Goal: Task Accomplishment & Management: Complete application form

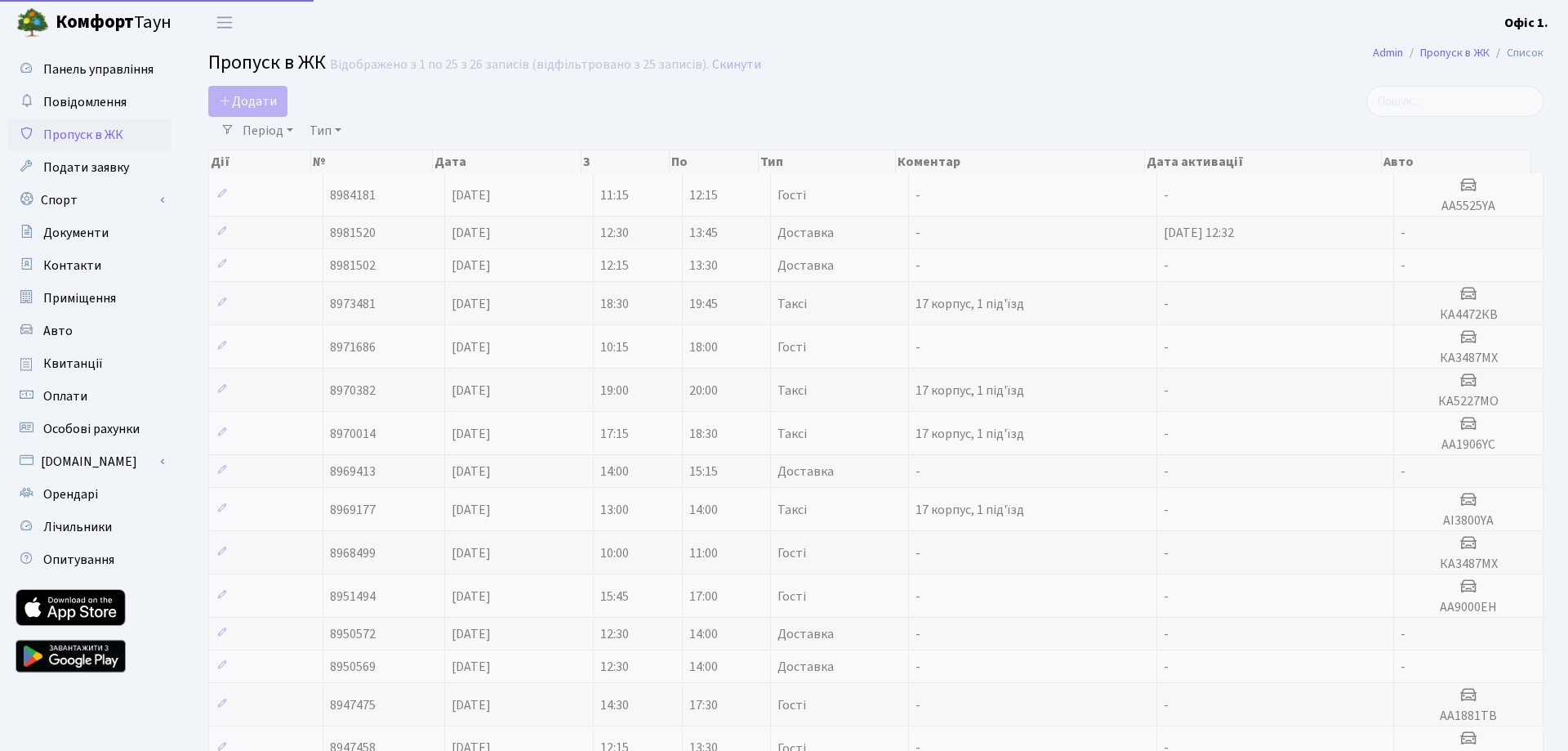
select select "25"
click at [261, 94] on span "Додати" at bounding box center [248, 101] width 58 height 18
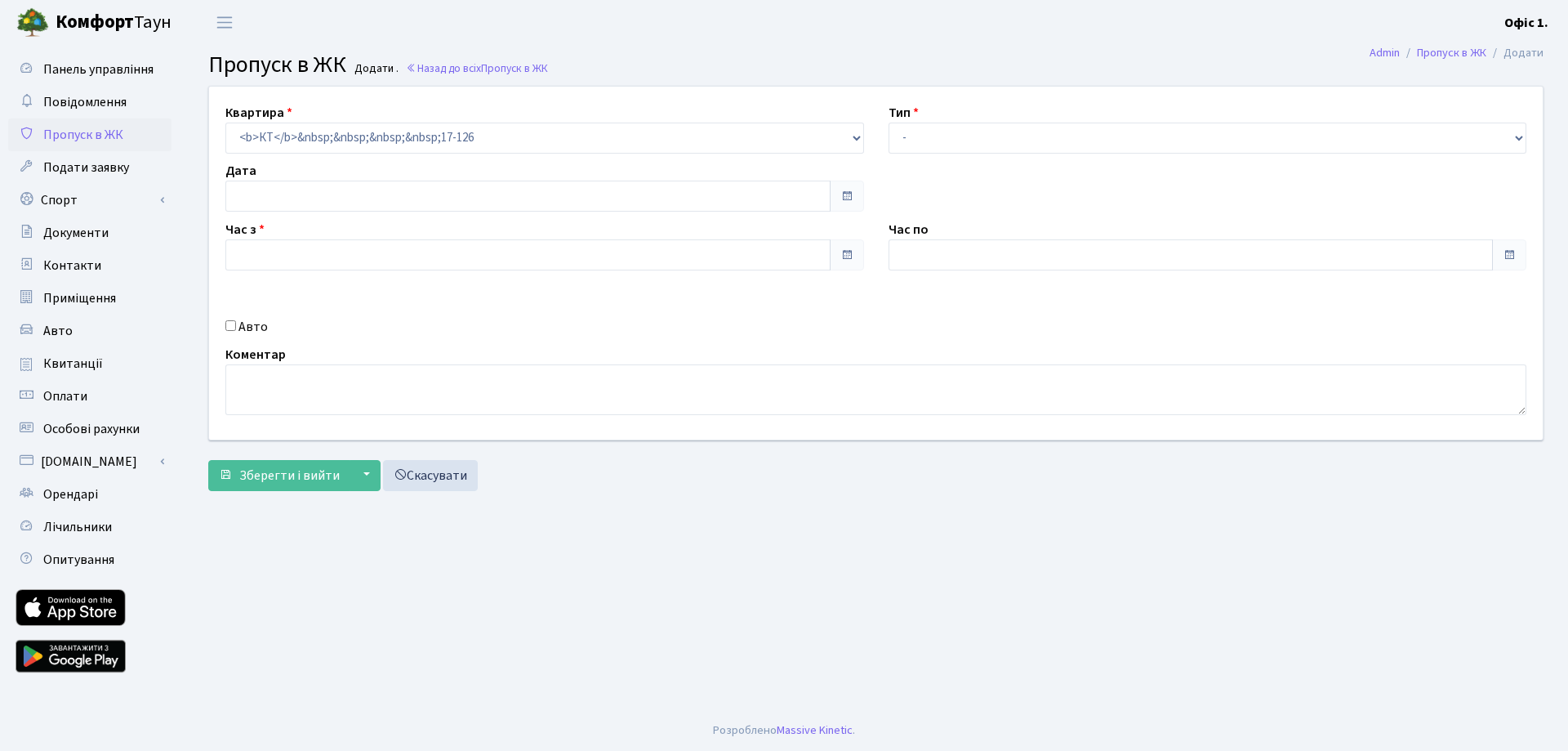
type input "[DATE]"
type input "13:00"
type input "14:00"
click at [960, 238] on div "Час по 14:00" at bounding box center [1207, 245] width 663 height 51
click at [227, 326] on input "Авто" at bounding box center [230, 325] width 10 height 10
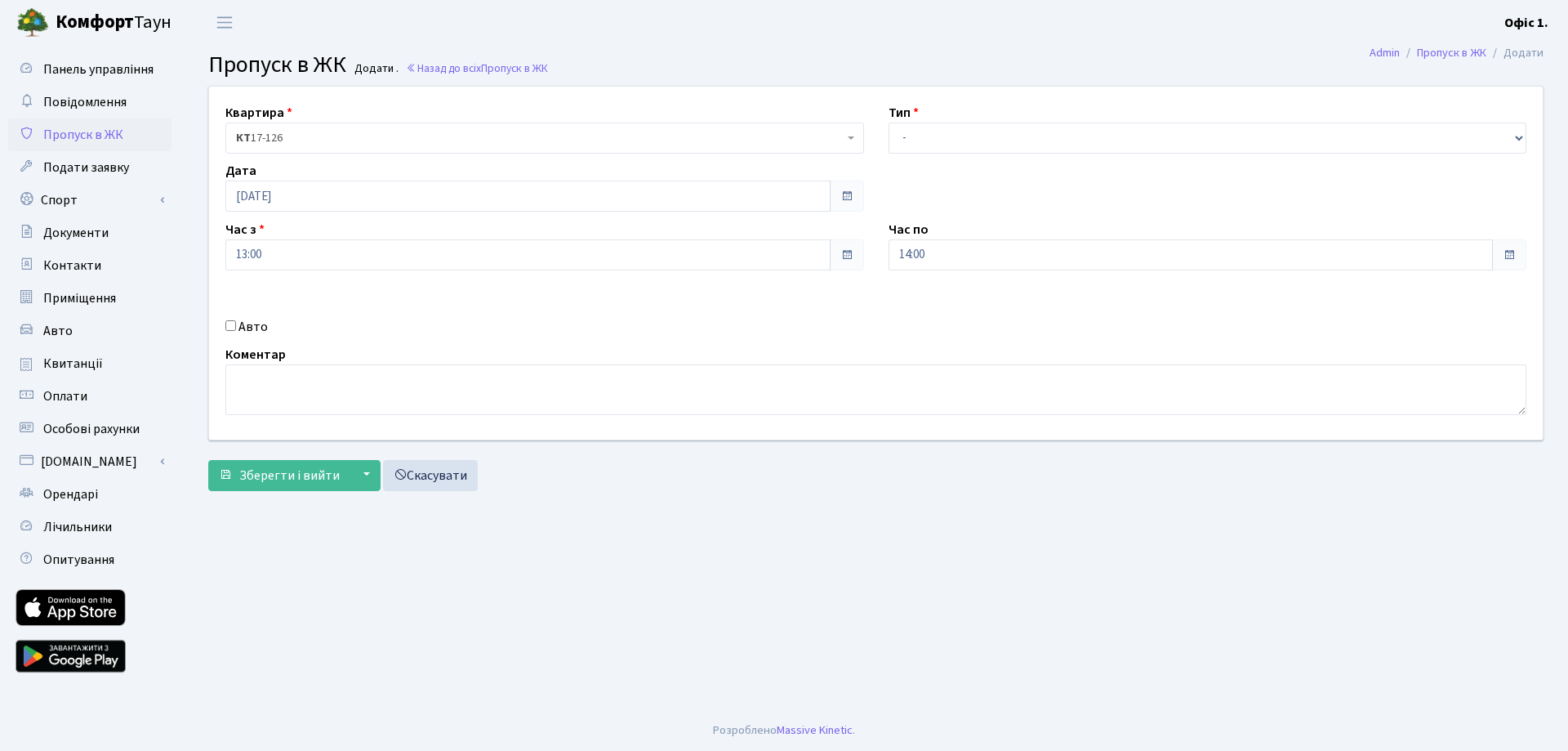
checkbox input "true"
click at [943, 148] on select "- Доставка Таксі Гості Сервіс" at bounding box center [1207, 138] width 639 height 31
select select "1"
click at [888, 122] on select "- Доставка Таксі Гості Сервіс" at bounding box center [1207, 138] width 639 height 31
click at [925, 317] on input "text" at bounding box center [1207, 313] width 639 height 31
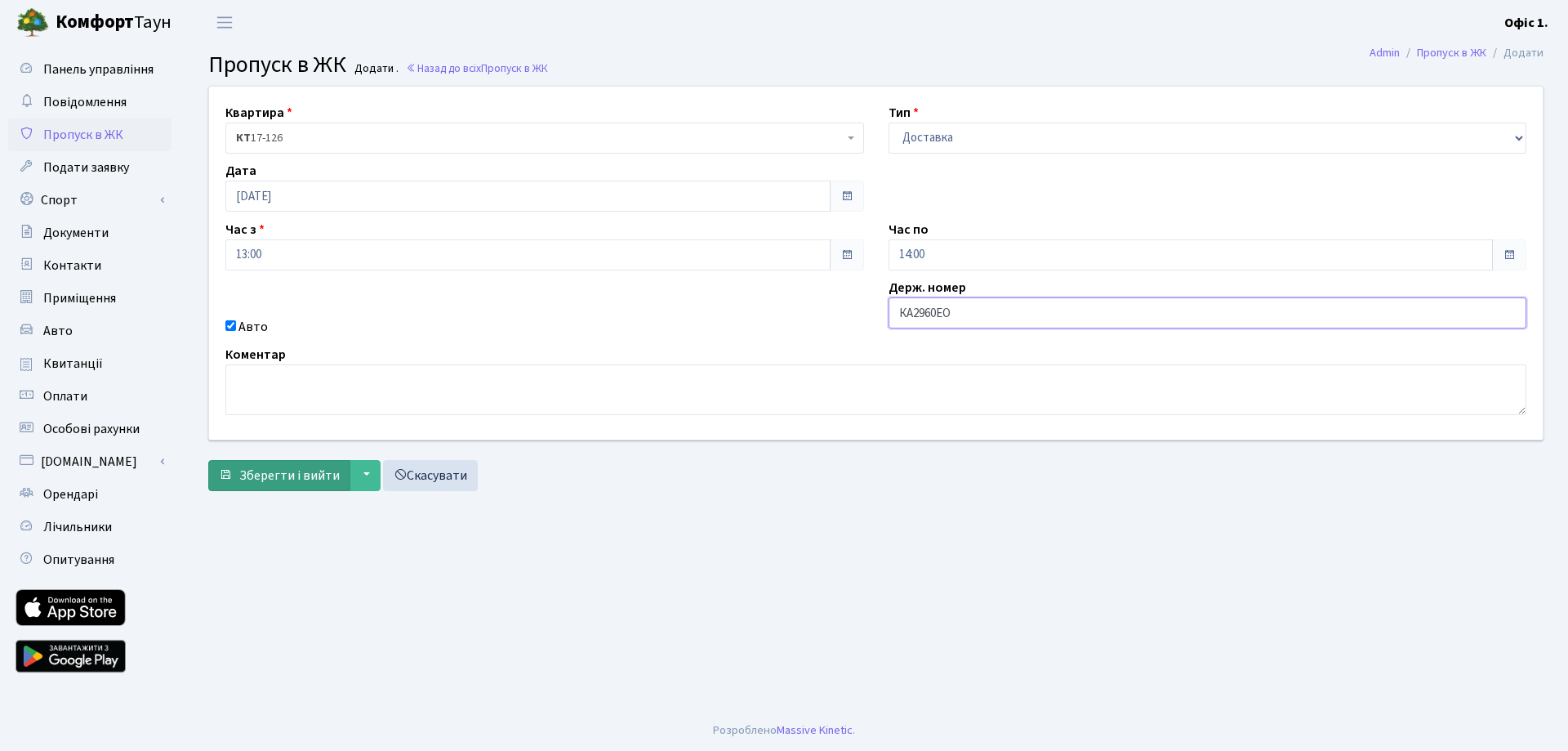
type input "КА2960ЕО"
click at [308, 478] on span "Зберегти і вийти" at bounding box center [289, 474] width 101 height 18
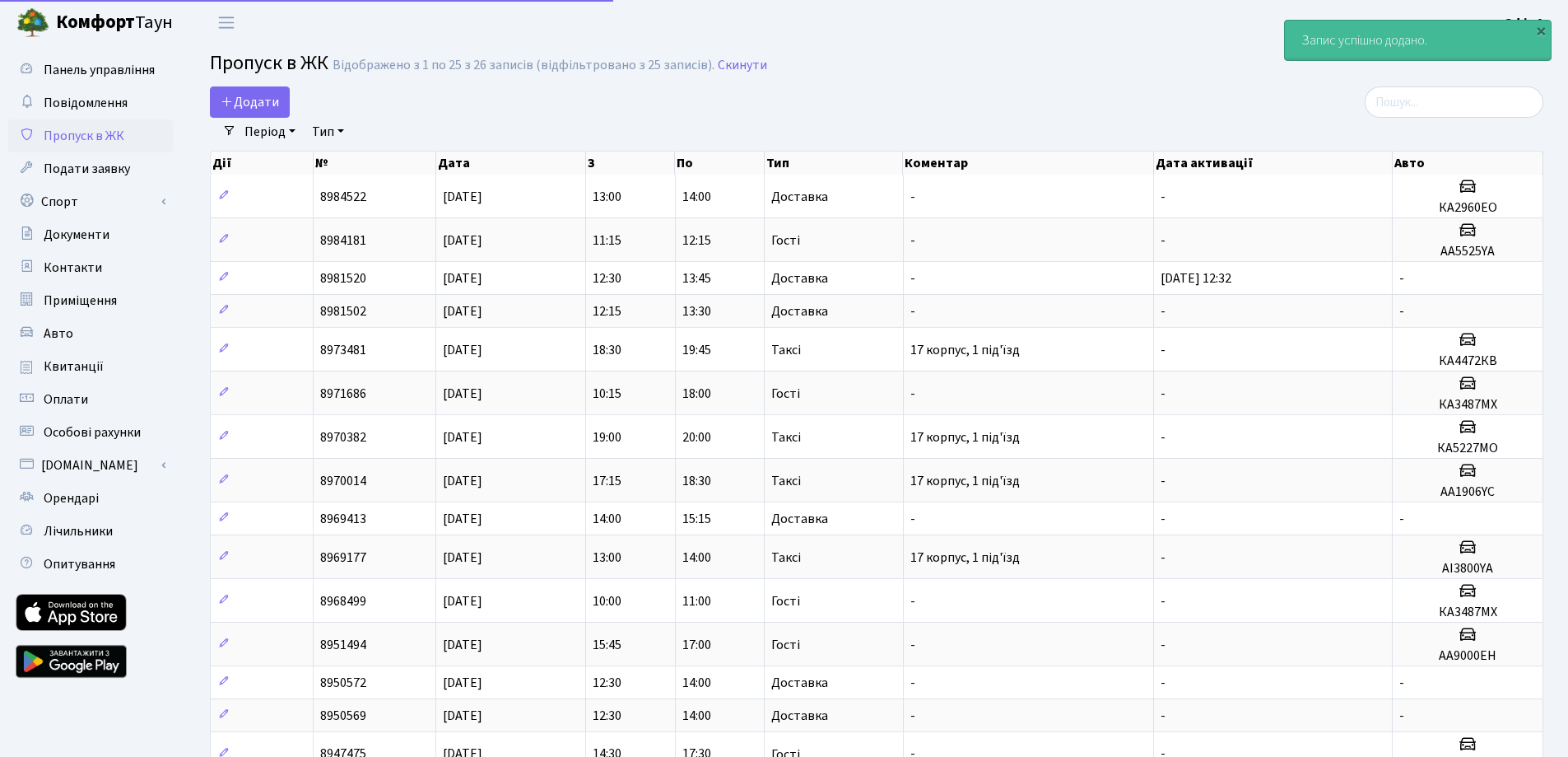
select select "25"
